Goal: Check status: Check status

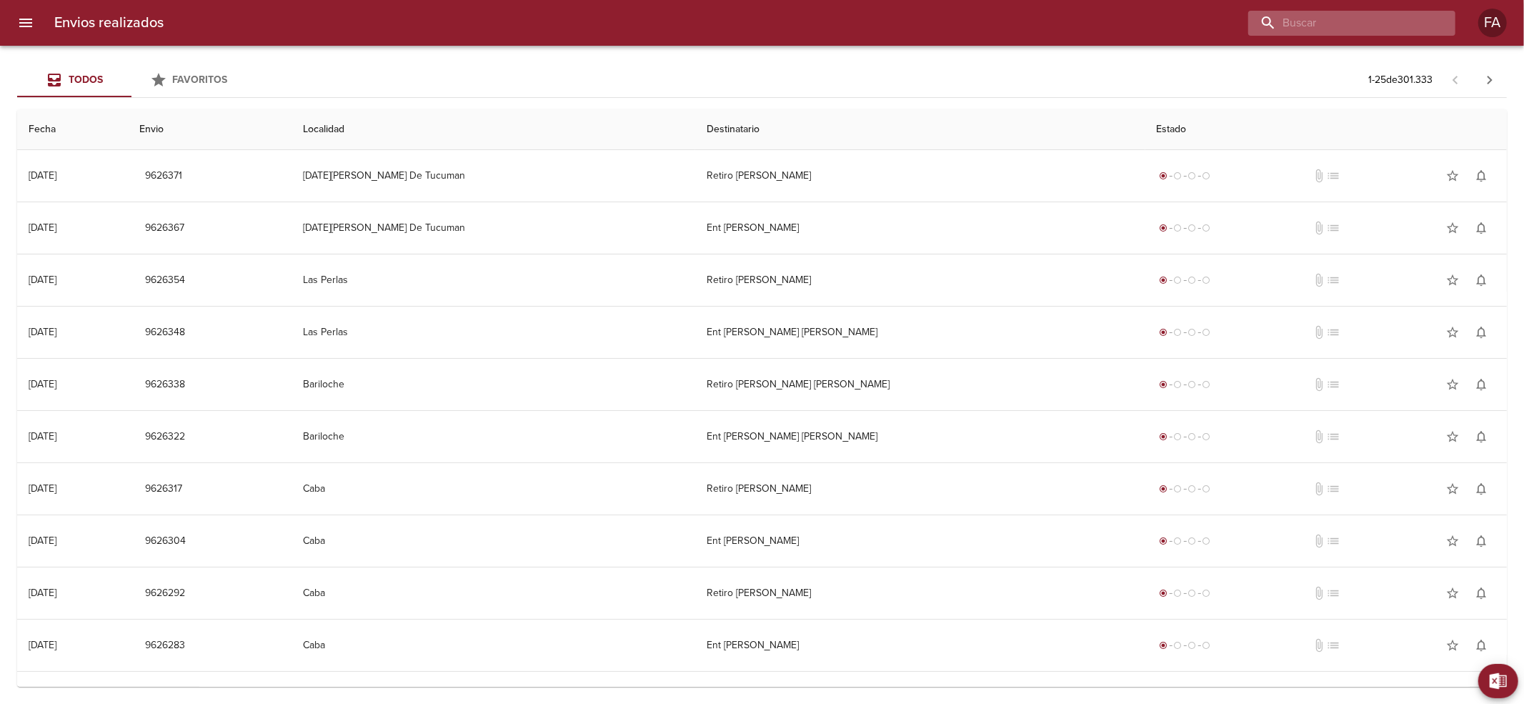
click at [1323, 23] on input "buscar" at bounding box center [1339, 23] width 183 height 25
paste input "[PERSON_NAME]"
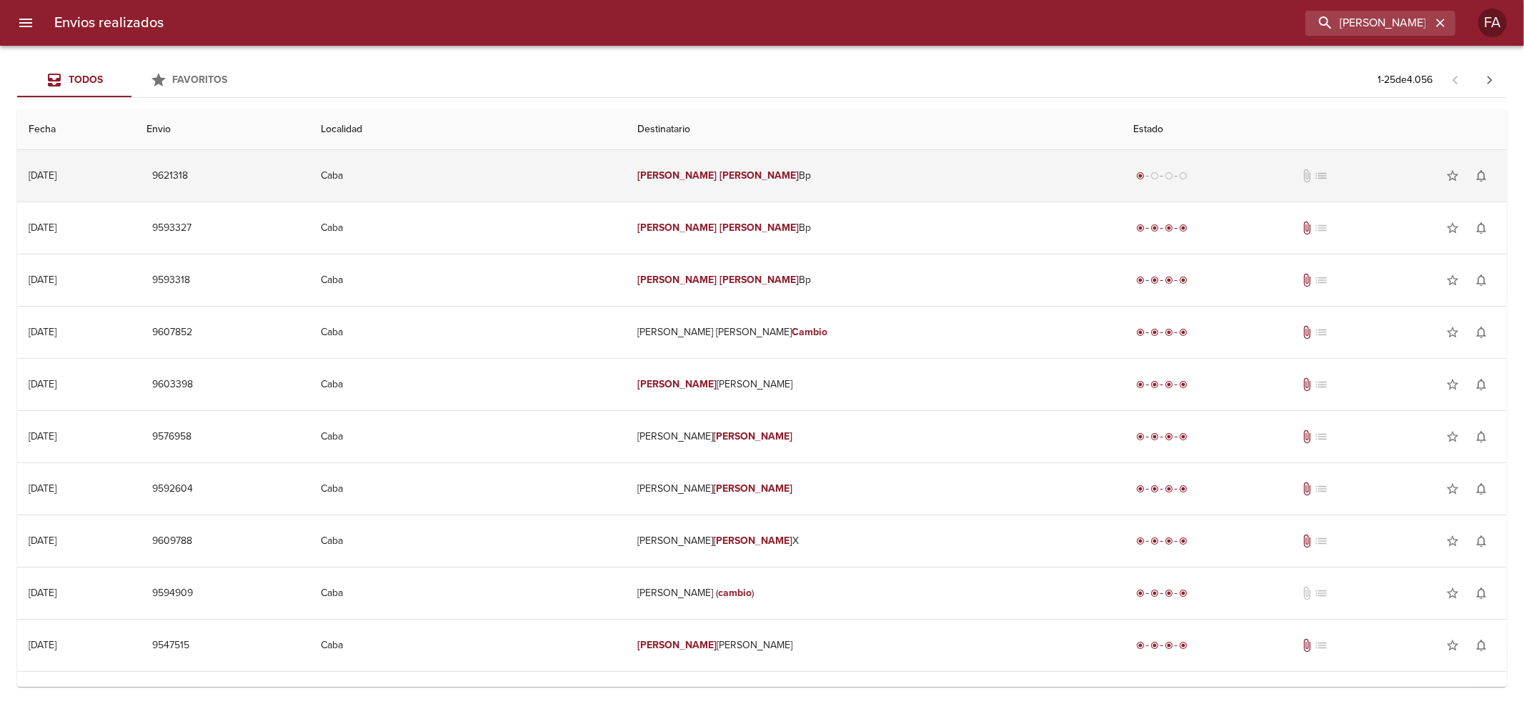
click at [881, 155] on td "[PERSON_NAME] Bp" at bounding box center [874, 175] width 496 height 51
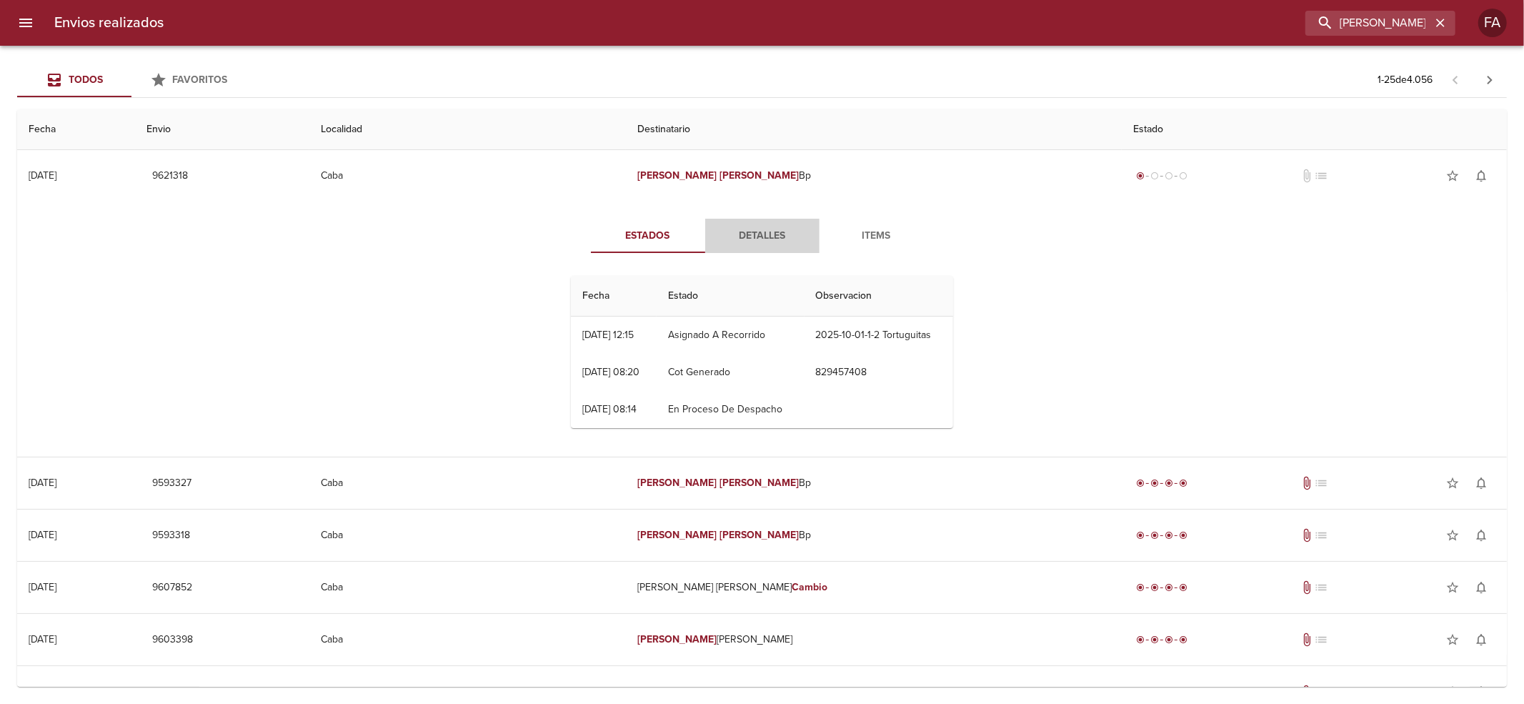
click at [729, 241] on span "Detalles" at bounding box center [762, 236] width 97 height 18
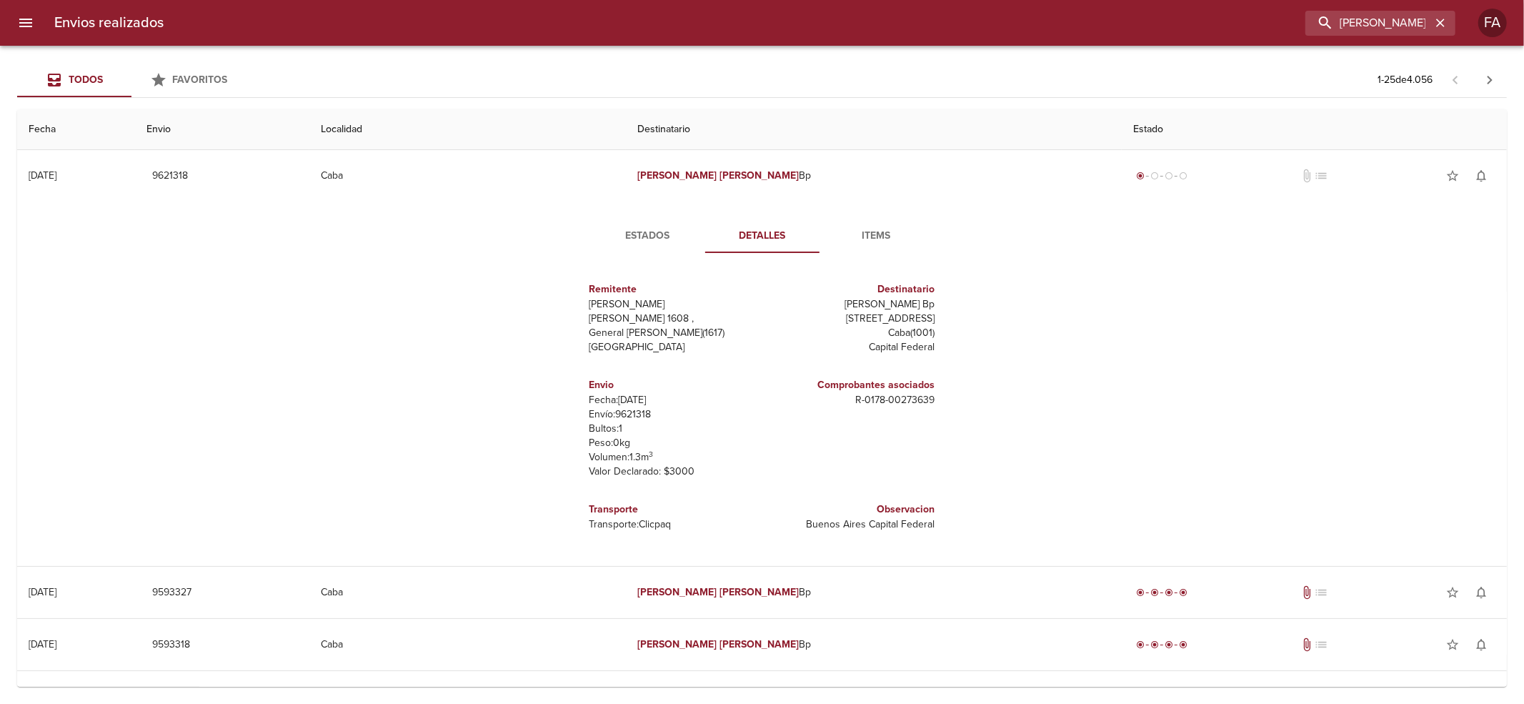
click at [907, 401] on p "R - 0178 - 00273639" at bounding box center [851, 400] width 167 height 14
drag, startPoint x: 907, startPoint y: 401, endPoint x: 809, endPoint y: 413, distance: 97.8
click at [809, 413] on div "Comprobantes asociados R - 0178 - 00273639" at bounding box center [851, 428] width 179 height 124
copy p "R - 0178 - 00273639"
click at [641, 246] on button "Estados" at bounding box center [648, 236] width 114 height 34
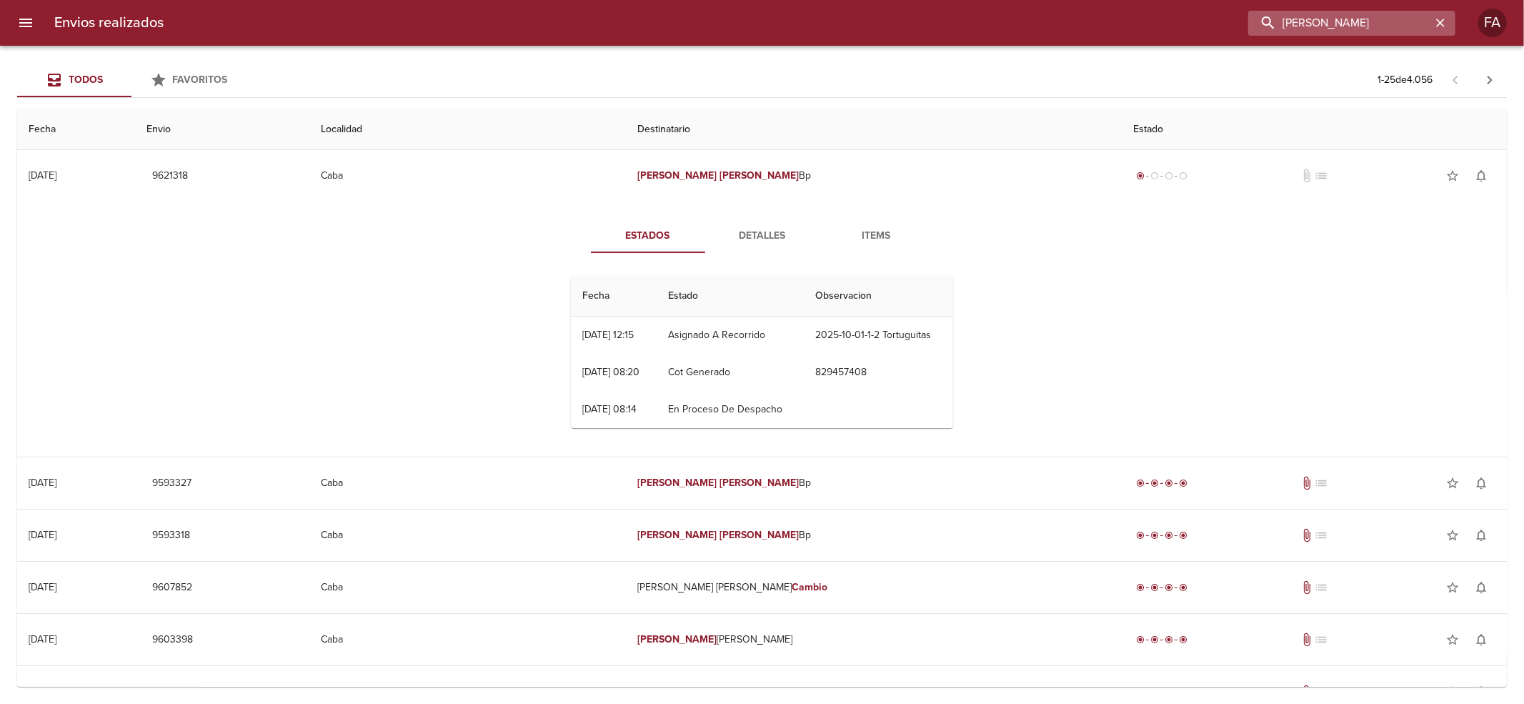
click at [1387, 33] on input "[PERSON_NAME]" at bounding box center [1339, 23] width 183 height 25
paste input "[PERSON_NAME]"
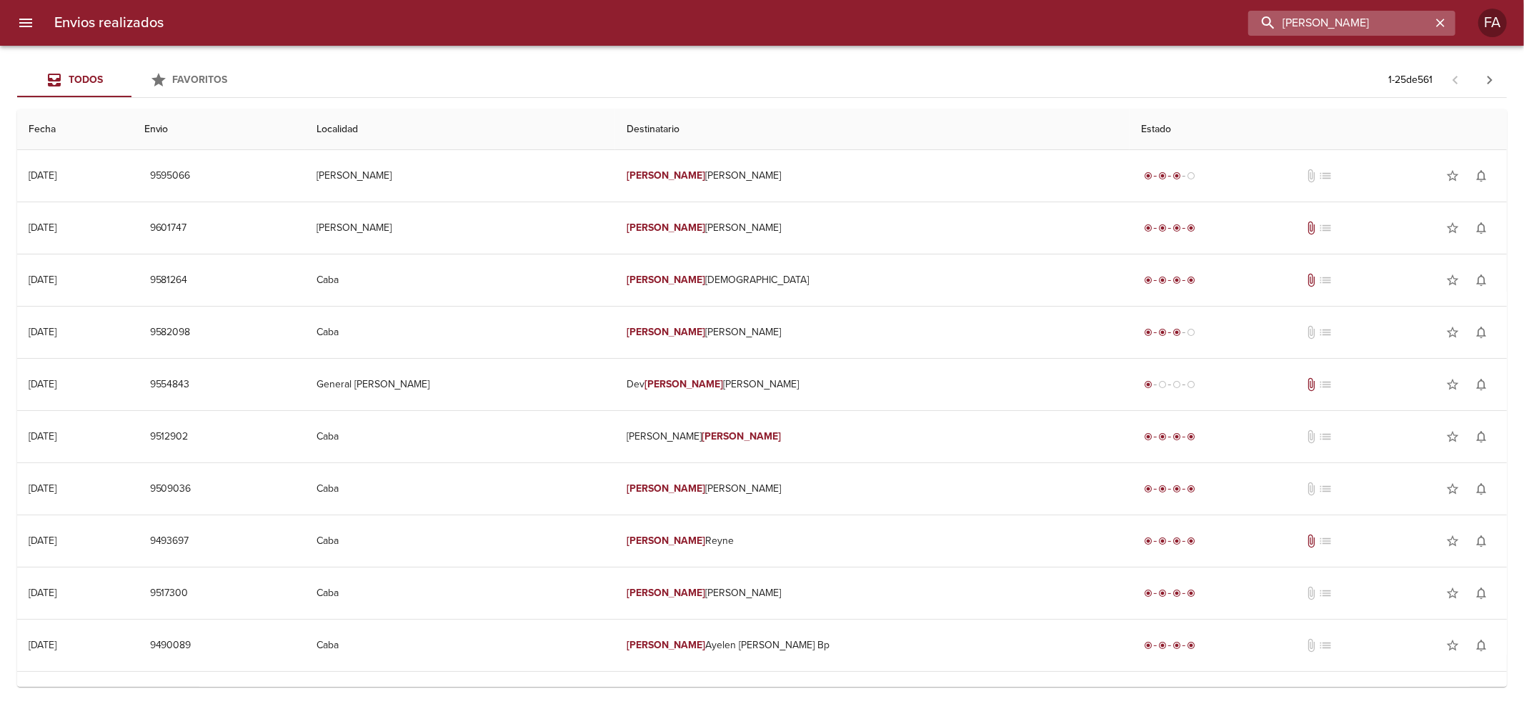
click at [1407, 11] on input "[PERSON_NAME]" at bounding box center [1339, 23] width 183 height 25
drag, startPoint x: 1407, startPoint y: 10, endPoint x: 1387, endPoint y: 21, distance: 23.0
click at [1387, 21] on input "[PERSON_NAME]" at bounding box center [1339, 23] width 183 height 25
click at [1392, 20] on input "[PERSON_NAME]" at bounding box center [1339, 23] width 183 height 25
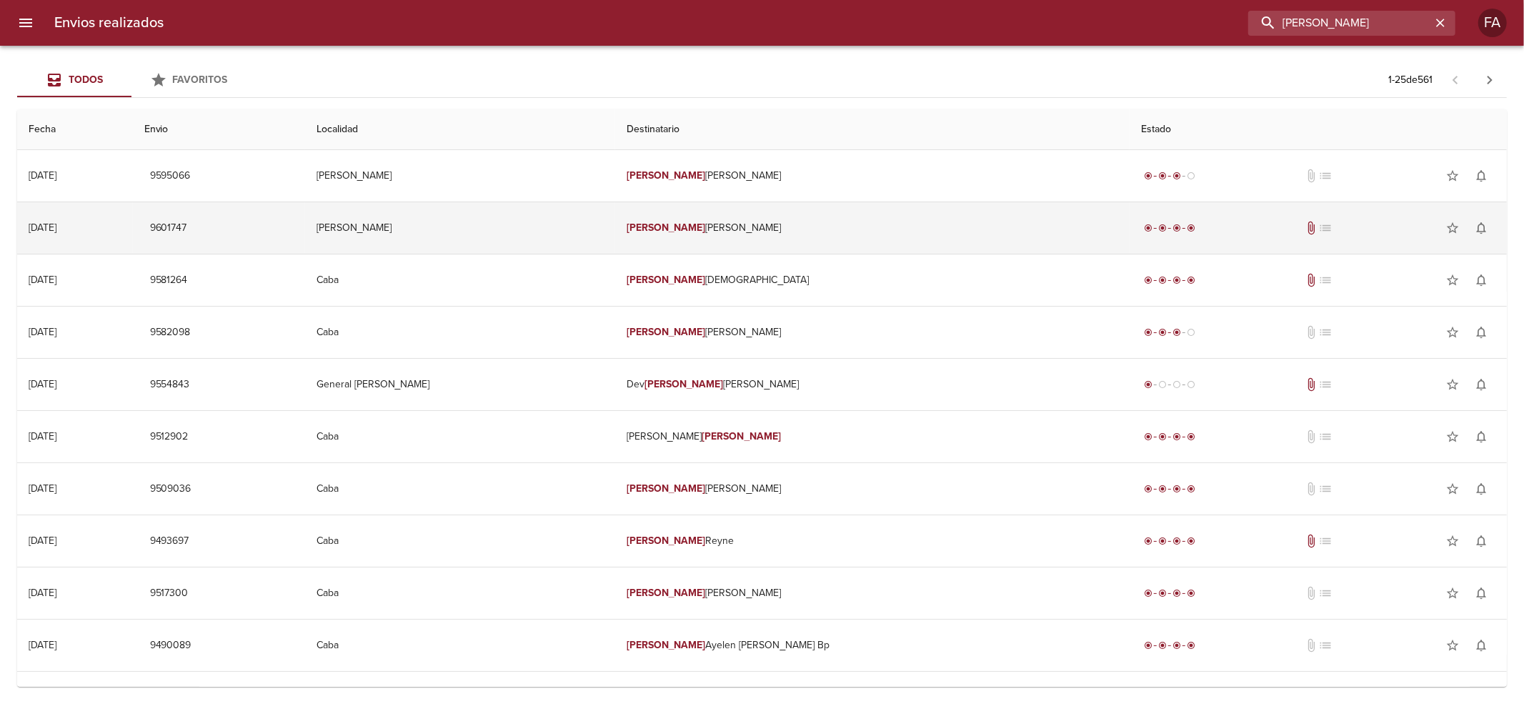
drag, startPoint x: 1392, startPoint y: 20, endPoint x: 784, endPoint y: 220, distance: 640.0
click at [784, 0] on div "Envios realizados [PERSON_NAME] FA Todos Favoritos 1 - 25 de 561 Fecha Envio Lo…" at bounding box center [762, 0] width 1524 height 0
paste input "[PERSON_NAME]"
type input "[PERSON_NAME]"
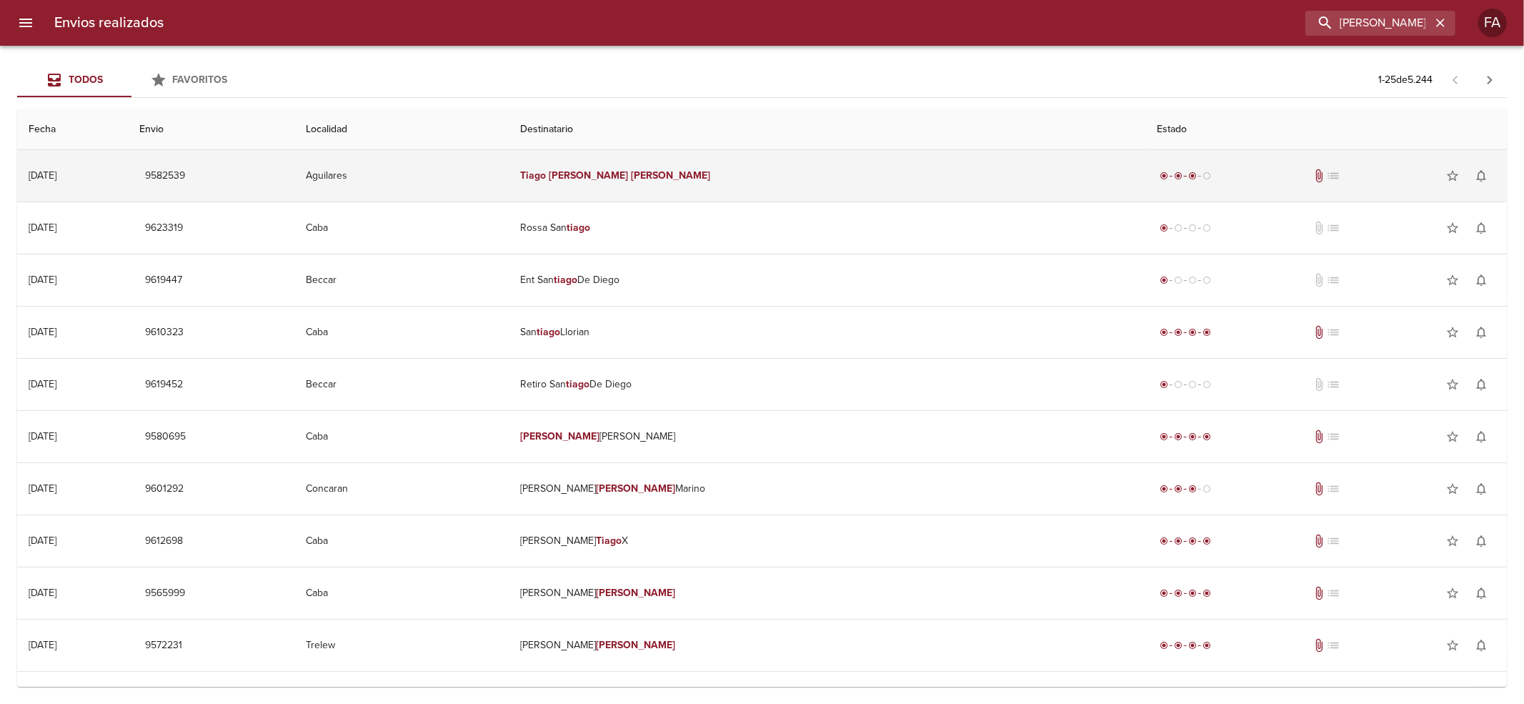
click at [509, 166] on td "Aguilares" at bounding box center [401, 175] width 214 height 51
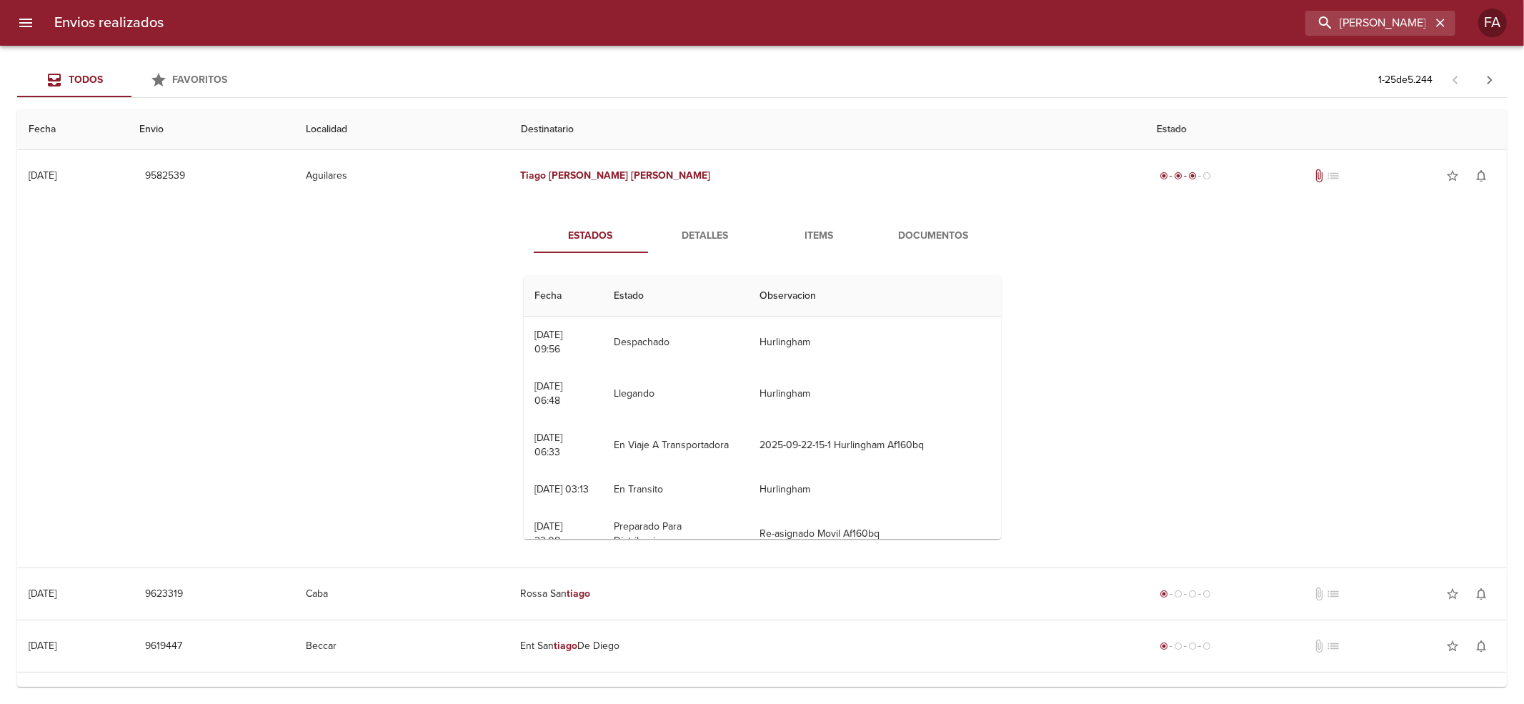
click at [692, 244] on button "Detalles" at bounding box center [705, 236] width 114 height 34
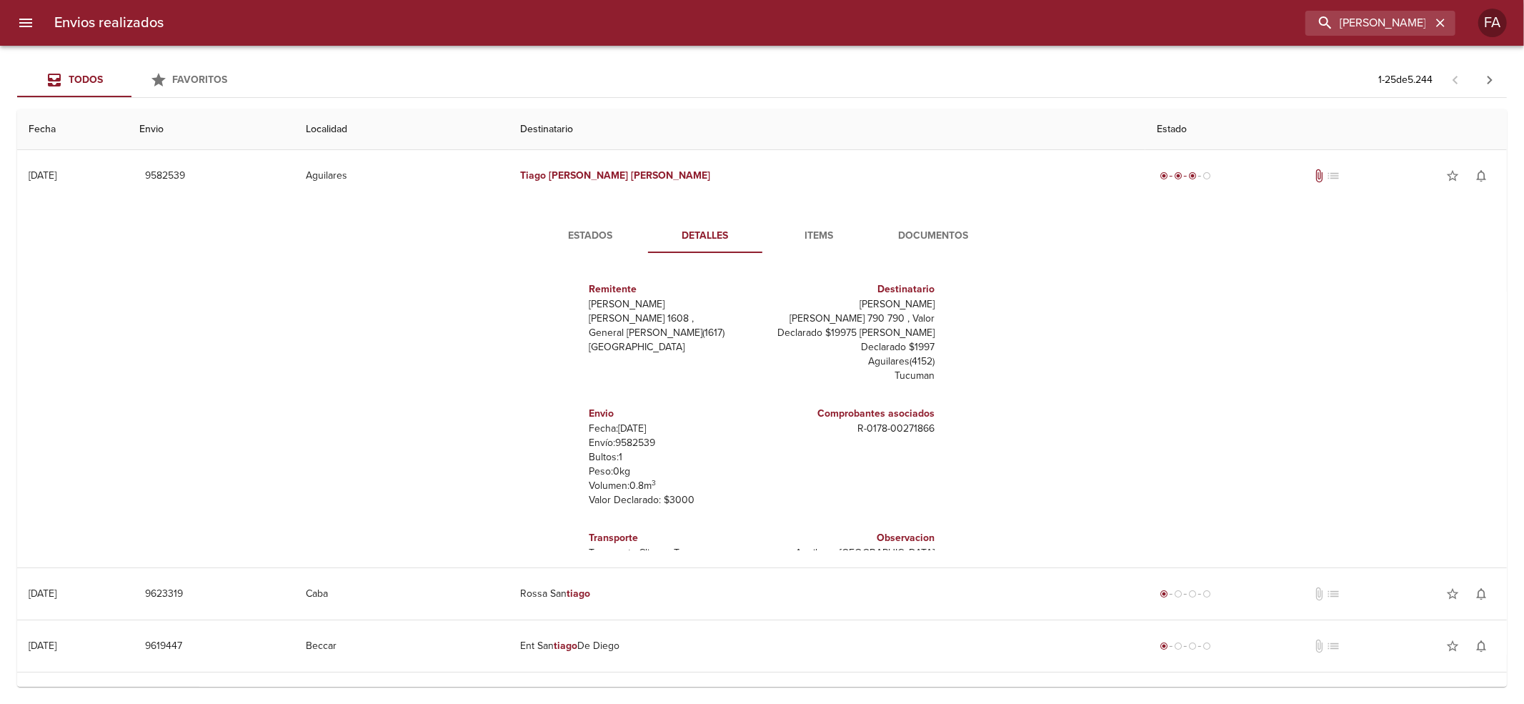
click at [632, 441] on p "Envío: 9582539" at bounding box center [672, 443] width 167 height 14
copy p "9582539"
